Goal: Check status: Check status

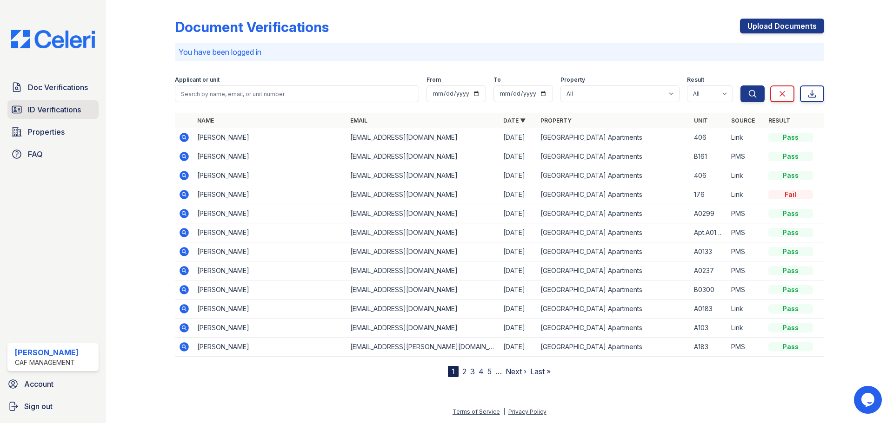
click at [48, 113] on span "ID Verifications" at bounding box center [54, 109] width 53 height 11
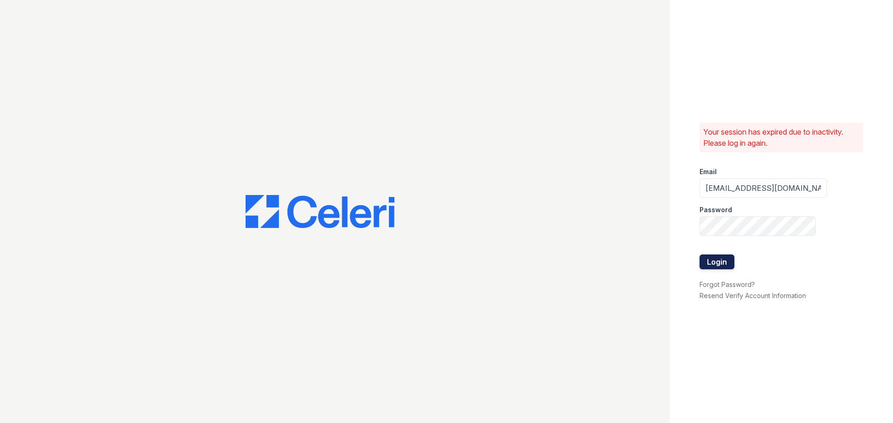
click at [706, 258] on button "Login" at bounding box center [716, 262] width 35 height 15
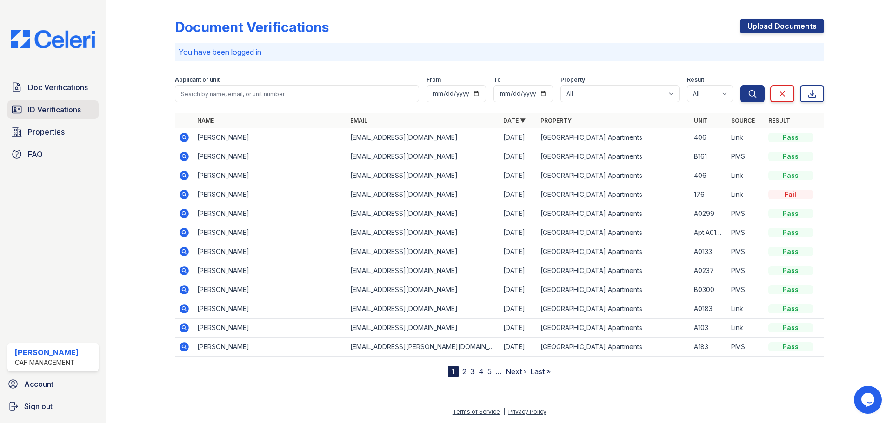
click at [42, 108] on span "ID Verifications" at bounding box center [54, 109] width 53 height 11
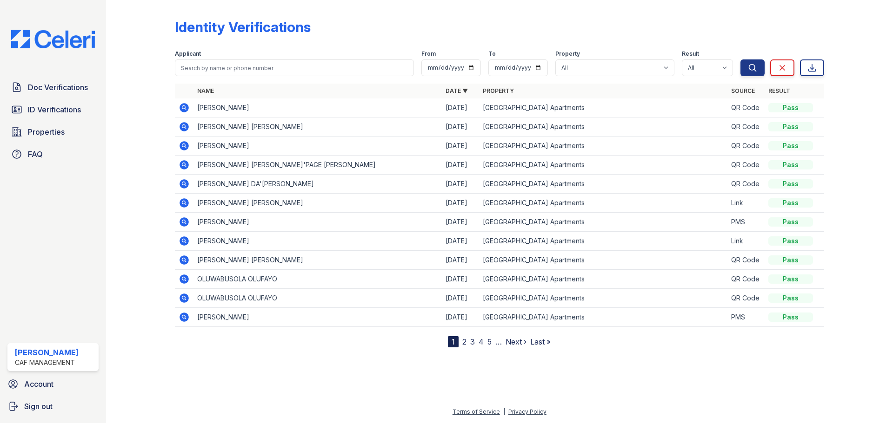
click at [180, 108] on icon at bounding box center [183, 107] width 9 height 9
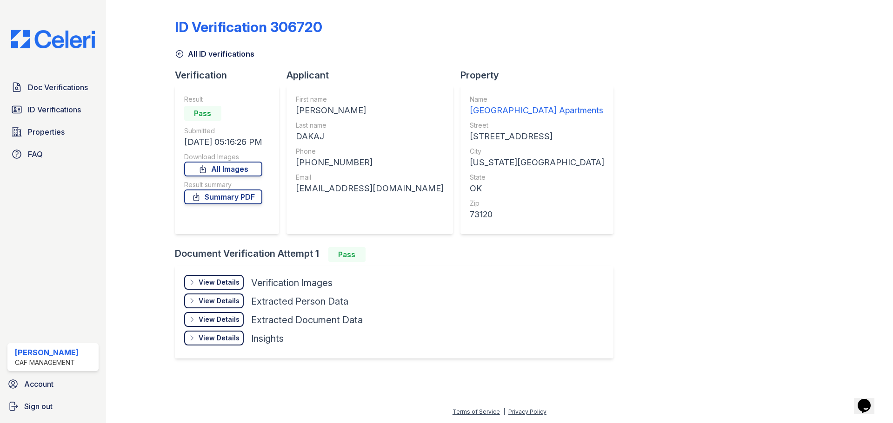
click at [216, 281] on div "View Details" at bounding box center [218, 282] width 41 height 9
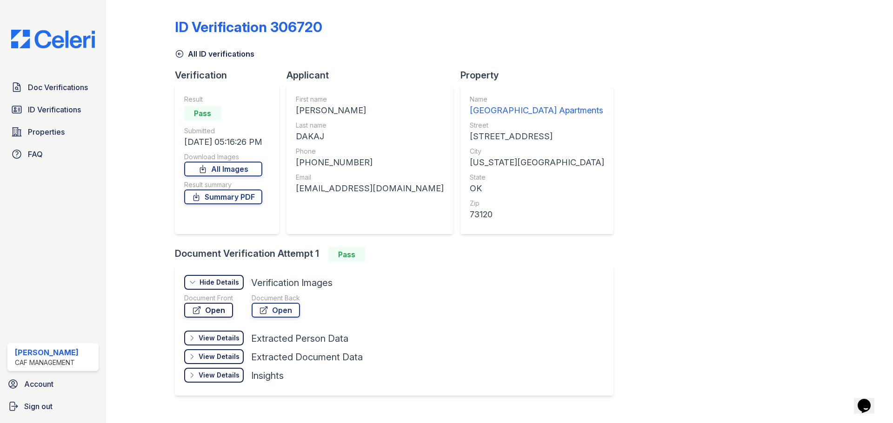
click at [212, 313] on link "Open" at bounding box center [208, 310] width 49 height 15
